Goal: Register for event/course

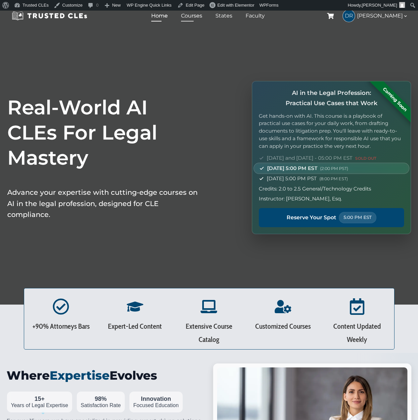
click at [200, 18] on link "Courses" at bounding box center [191, 16] width 24 height 10
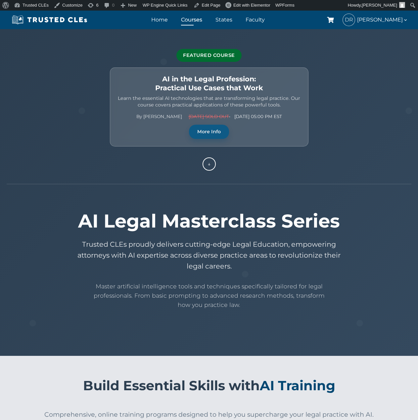
click at [213, 136] on link "More Info" at bounding box center [209, 132] width 40 height 14
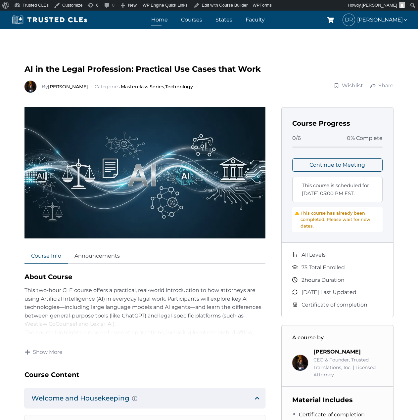
click at [166, 21] on link "Home" at bounding box center [159, 20] width 20 height 10
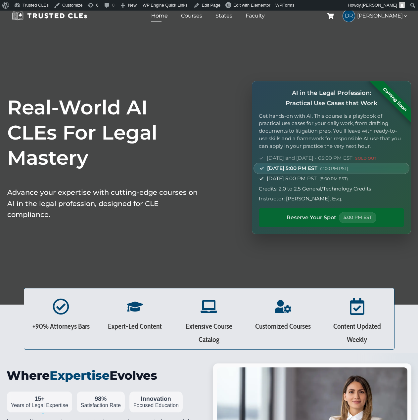
click at [302, 218] on span "Reserve Your Spot" at bounding box center [311, 217] width 50 height 9
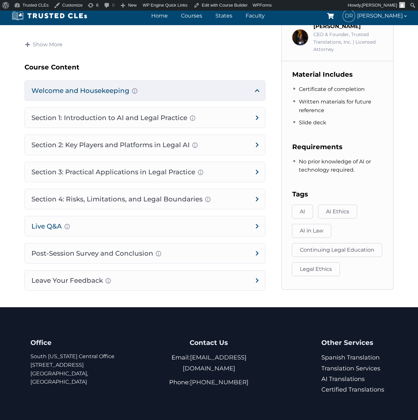
scroll to position [357, 0]
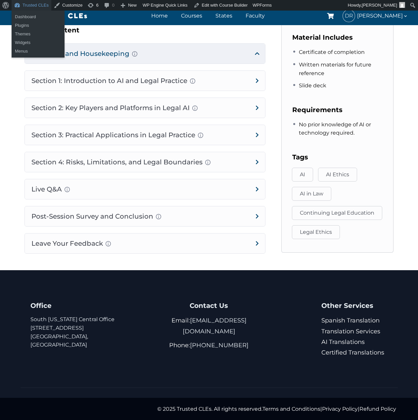
click at [28, 4] on link "Trusted CLEs" at bounding box center [32, 5] width 40 height 11
